Goal: Find specific page/section: Find specific page/section

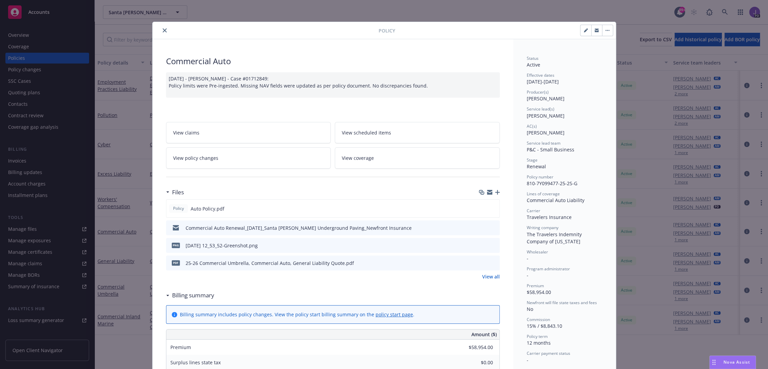
drag, startPoint x: 161, startPoint y: 29, endPoint x: 280, endPoint y: 49, distance: 121.1
click at [163, 29] on icon "close" at bounding box center [165, 30] width 4 height 4
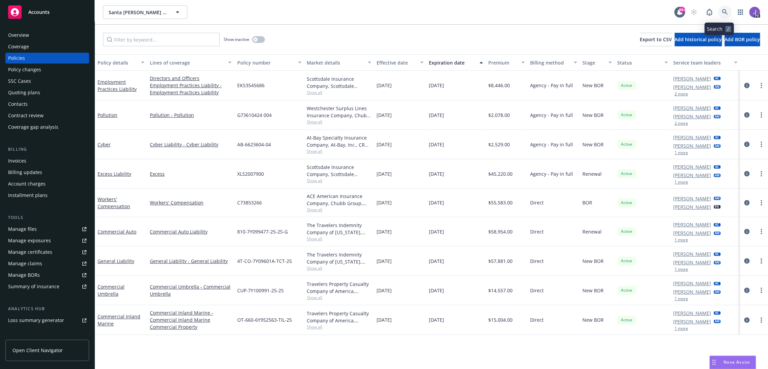
click at [722, 11] on icon at bounding box center [725, 12] width 6 height 6
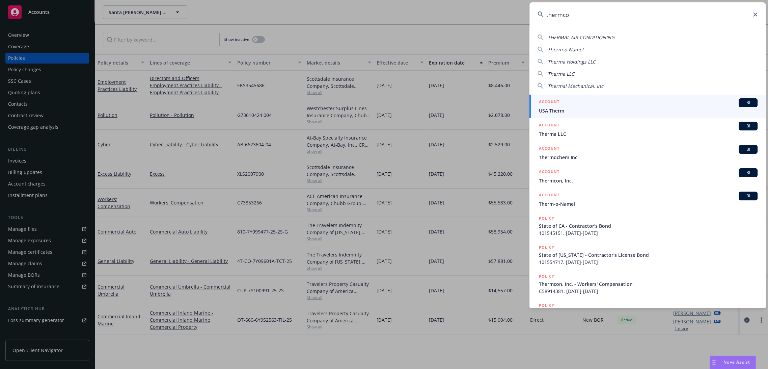
type input "thermcon"
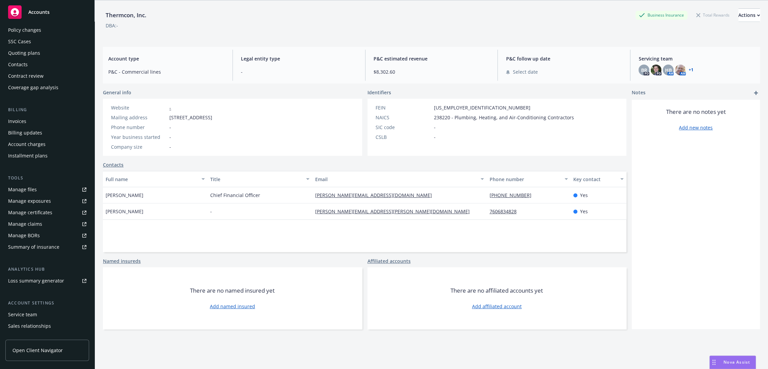
scroll to position [71, 0]
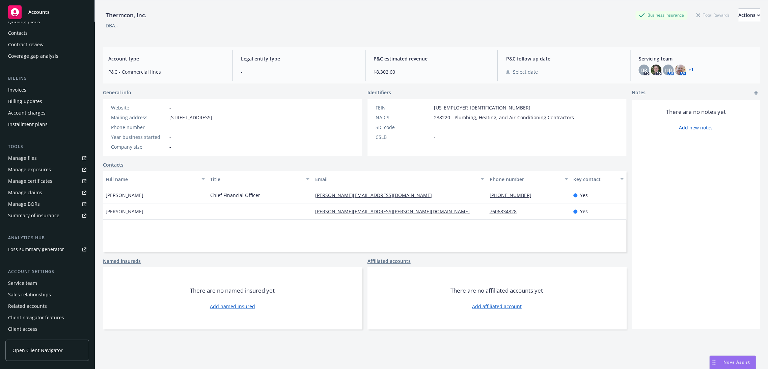
click at [22, 286] on div "Service team" at bounding box center [22, 282] width 29 height 11
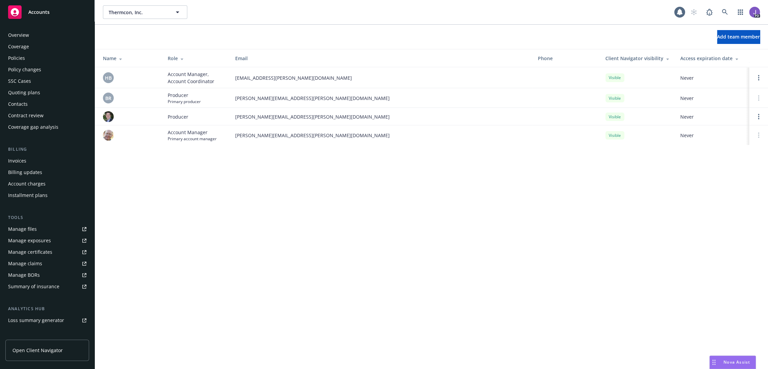
scroll to position [71, 0]
